Goal: Task Accomplishment & Management: Use online tool/utility

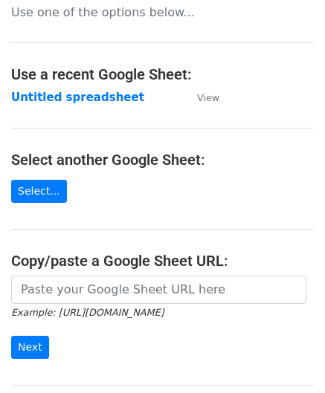
scroll to position [149, 0]
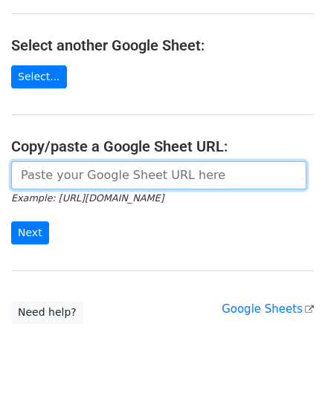
click at [56, 176] on input "url" at bounding box center [158, 175] width 295 height 28
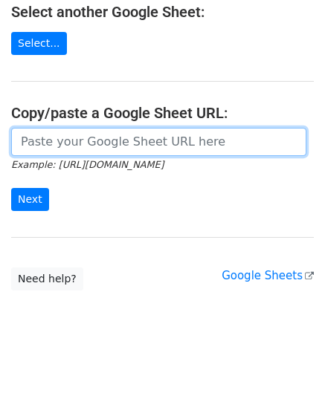
scroll to position [195, 0]
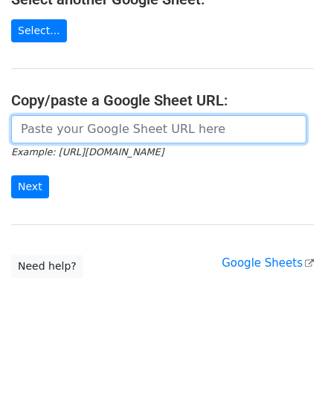
click at [82, 130] on input "url" at bounding box center [158, 129] width 295 height 28
paste input "https://docs.google.com/spreadsheets/d/1JxWc_IuGM-tCcrKy-Pi0kyzrO0st5XKSa53XwEa…"
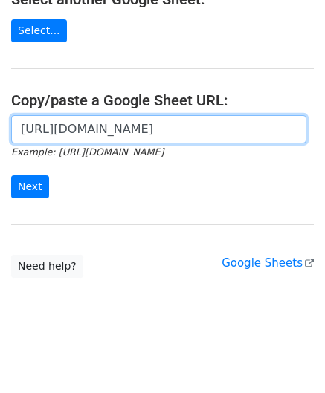
scroll to position [0, 309]
type input "https://docs.google.com/spreadsheets/d/1JxWc_IuGM-tCcrKy-Pi0kyzrO0st5XKSa53XwEa…"
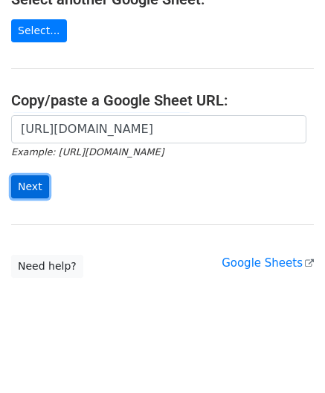
click at [27, 178] on input "Next" at bounding box center [30, 186] width 38 height 23
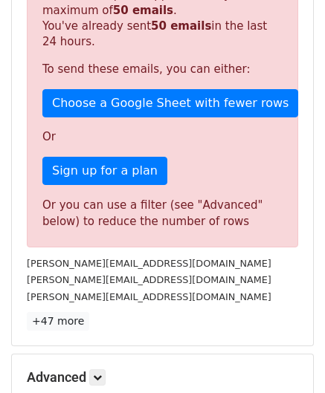
scroll to position [502, 0]
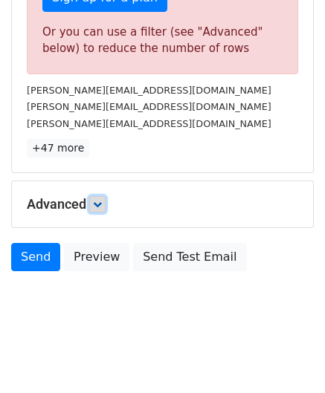
click at [102, 201] on icon at bounding box center [97, 204] width 9 height 9
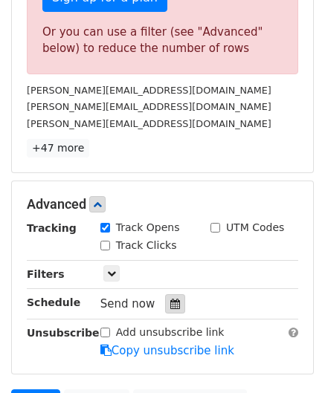
click at [170, 299] on icon at bounding box center [175, 304] width 10 height 10
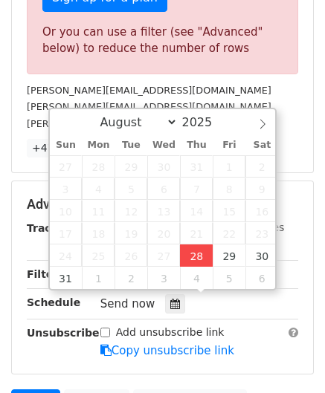
type input "[DATE] 12:00"
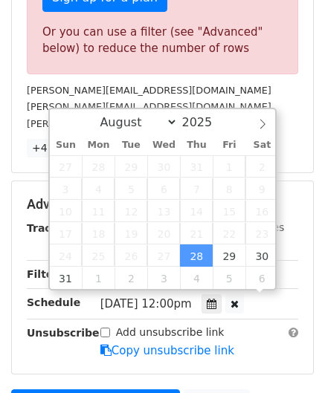
scroll to position [0, 0]
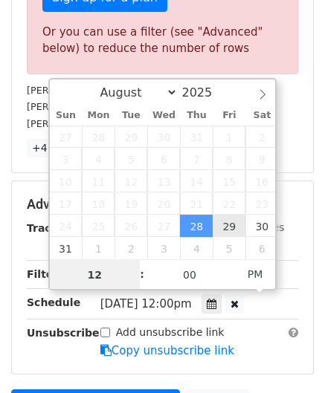
paste input "8"
type input "8"
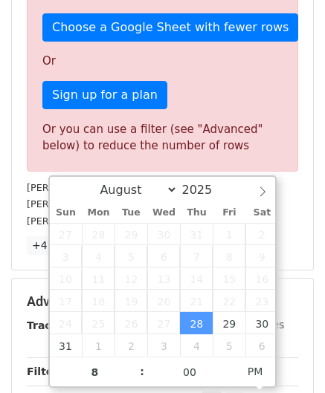
type input "[DATE] 20:00"
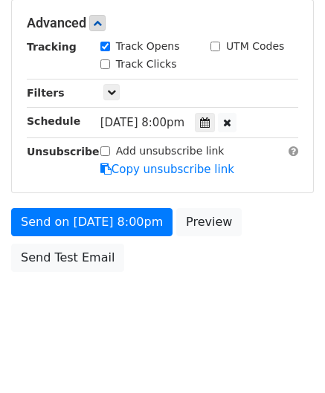
scroll to position [681, 0]
